Goal: Information Seeking & Learning: Learn about a topic

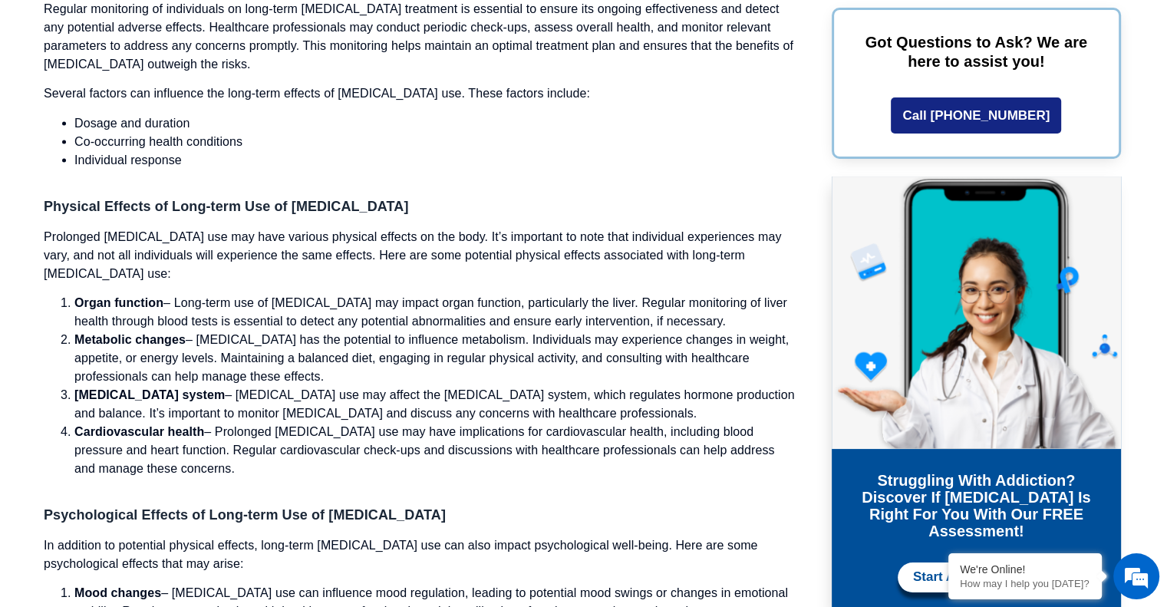
scroll to position [3352, 0]
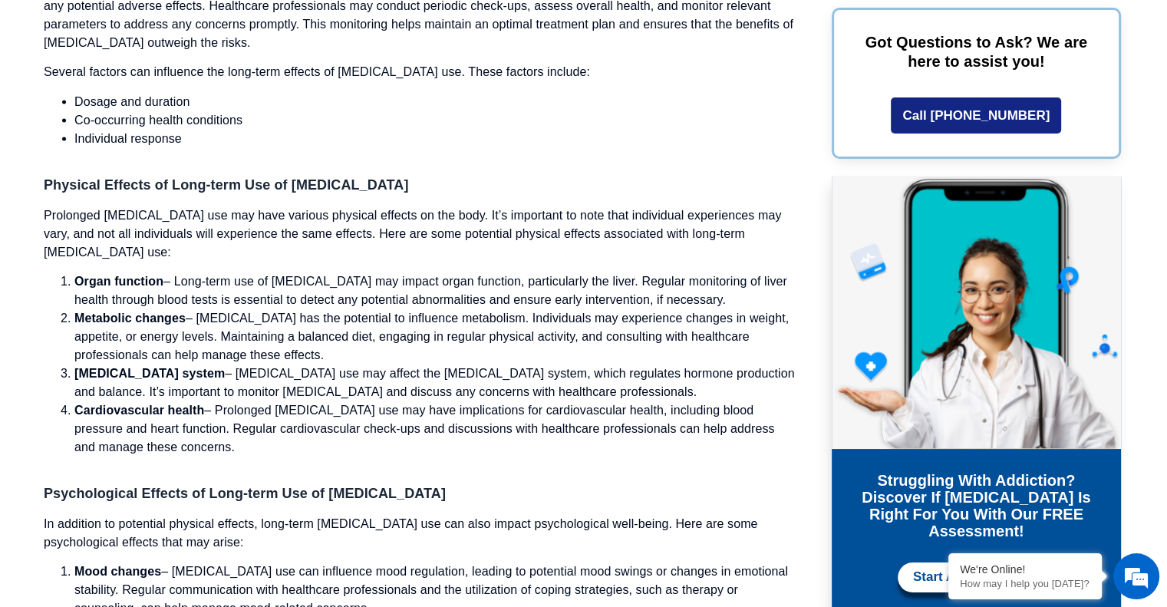
click at [126, 272] on li "Organ function – Long-term use of [MEDICAL_DATA] may impact organ function, par…" at bounding box center [435, 290] width 723 height 37
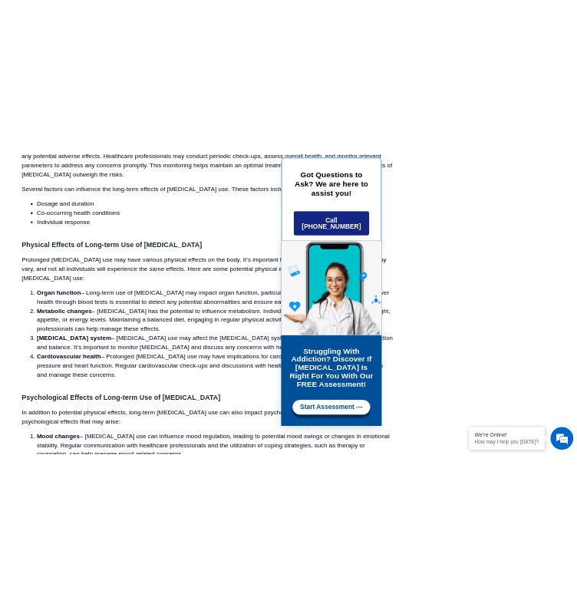
scroll to position [3839, 0]
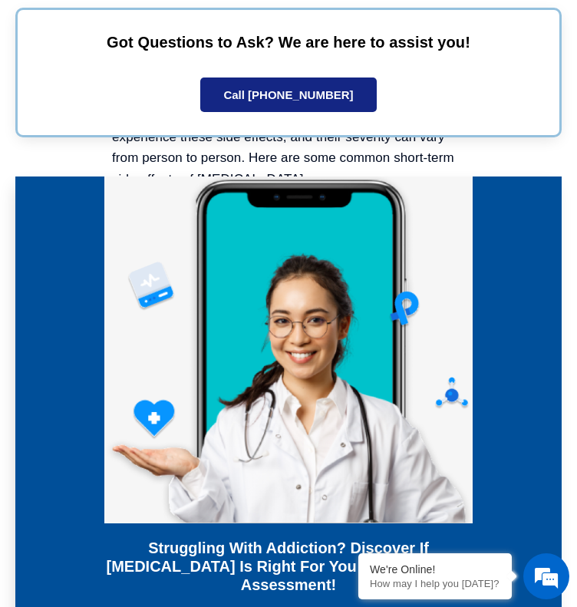
click at [473, 196] on img at bounding box center [288, 350] width 368 height 347
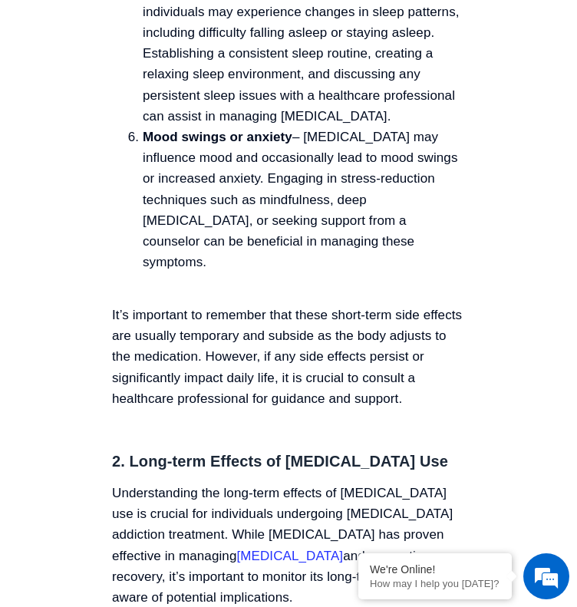
scroll to position [4602, 0]
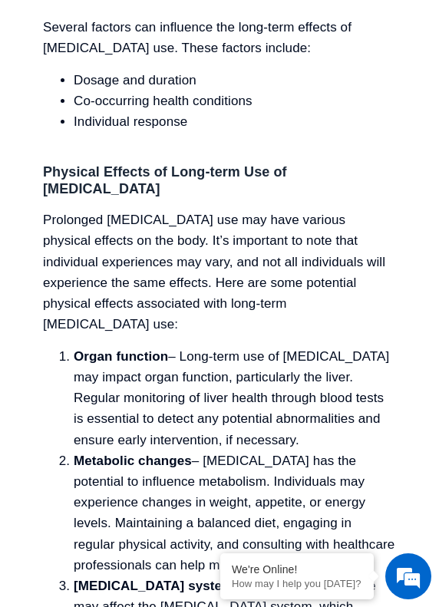
scroll to position [5623, 0]
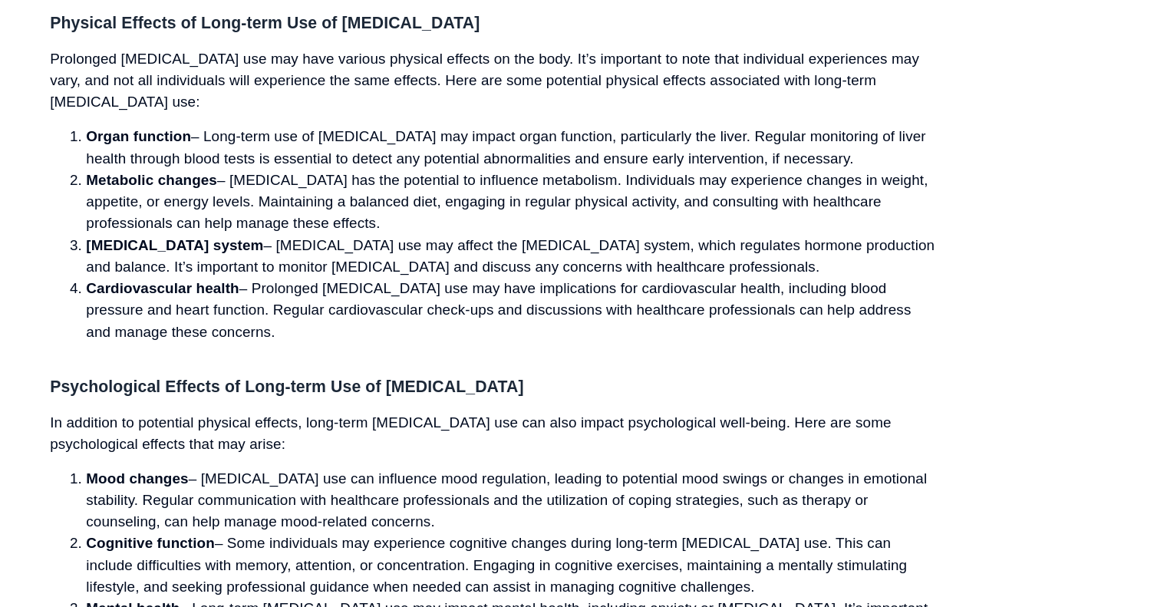
scroll to position [3515, 0]
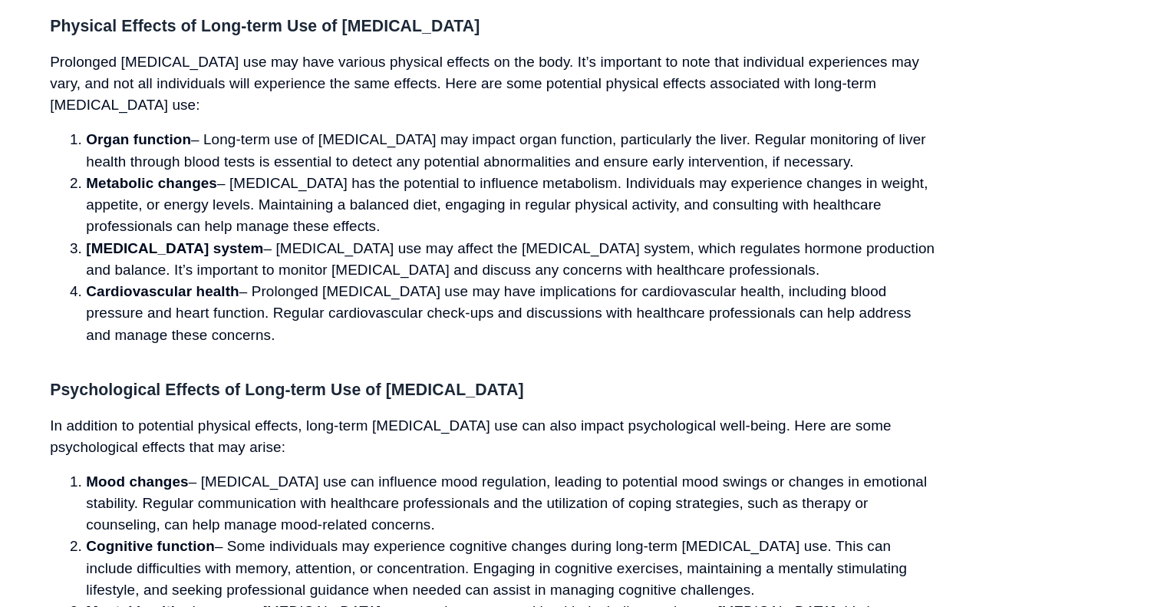
click at [190, 352] on p "In addition to potential physical effects, long-term [MEDICAL_DATA] use can als…" at bounding box center [421, 370] width 754 height 37
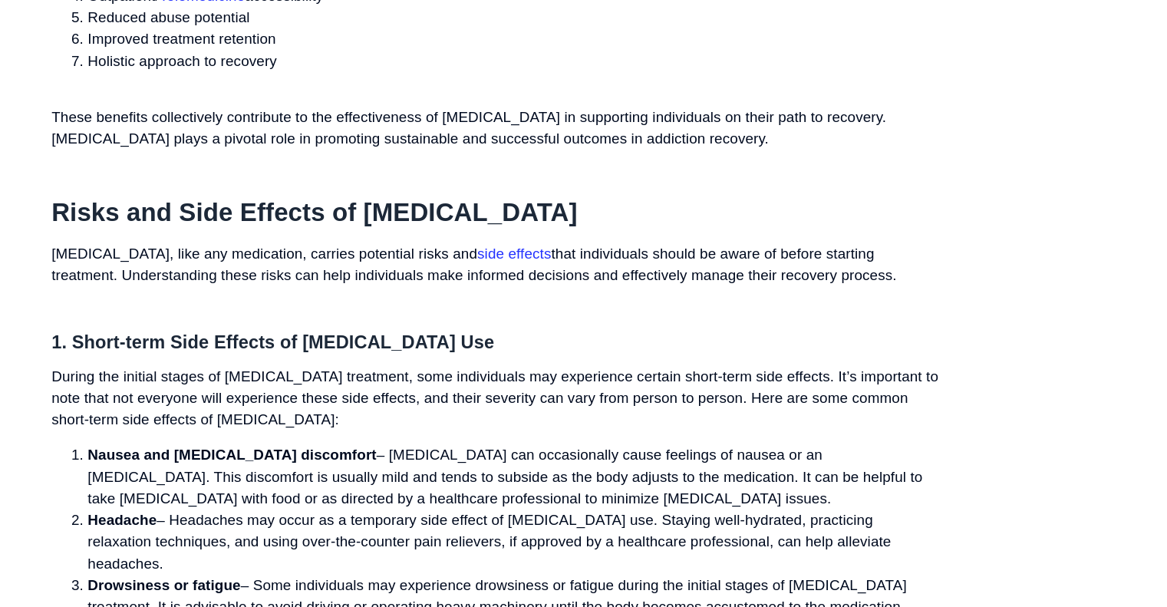
scroll to position [2283, 0]
